Goal: Find specific page/section: Find specific page/section

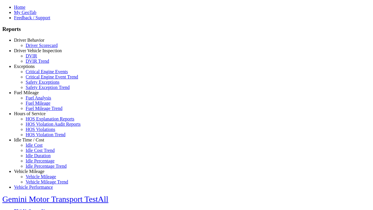
click at [34, 69] on link "Exceptions" at bounding box center [24, 66] width 21 height 5
click at [38, 85] on link "Safety Exceptions" at bounding box center [43, 82] width 34 height 5
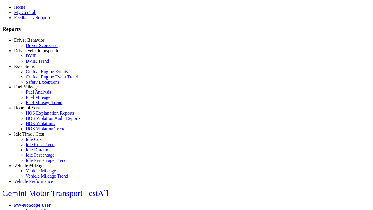
scroll to position [4, 0]
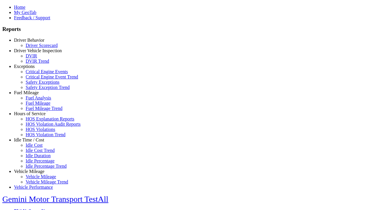
type input "**********"
